Goal: Find specific page/section: Find specific page/section

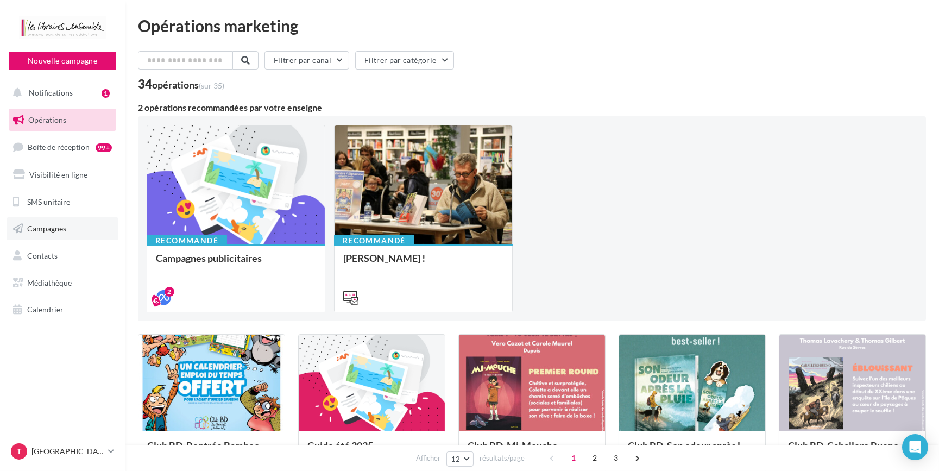
click at [48, 229] on span "Campagnes" at bounding box center [46, 228] width 39 height 9
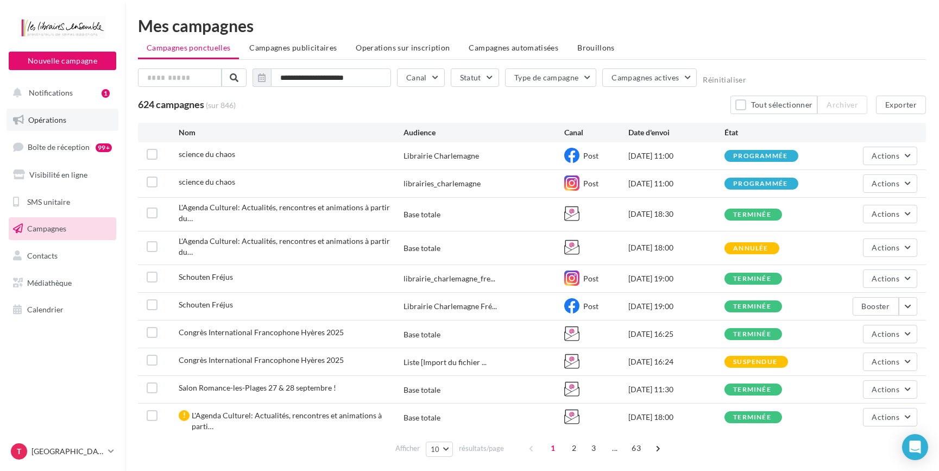
click at [58, 114] on link "Opérations" at bounding box center [63, 120] width 112 height 23
